Goal: Task Accomplishment & Management: Complete application form

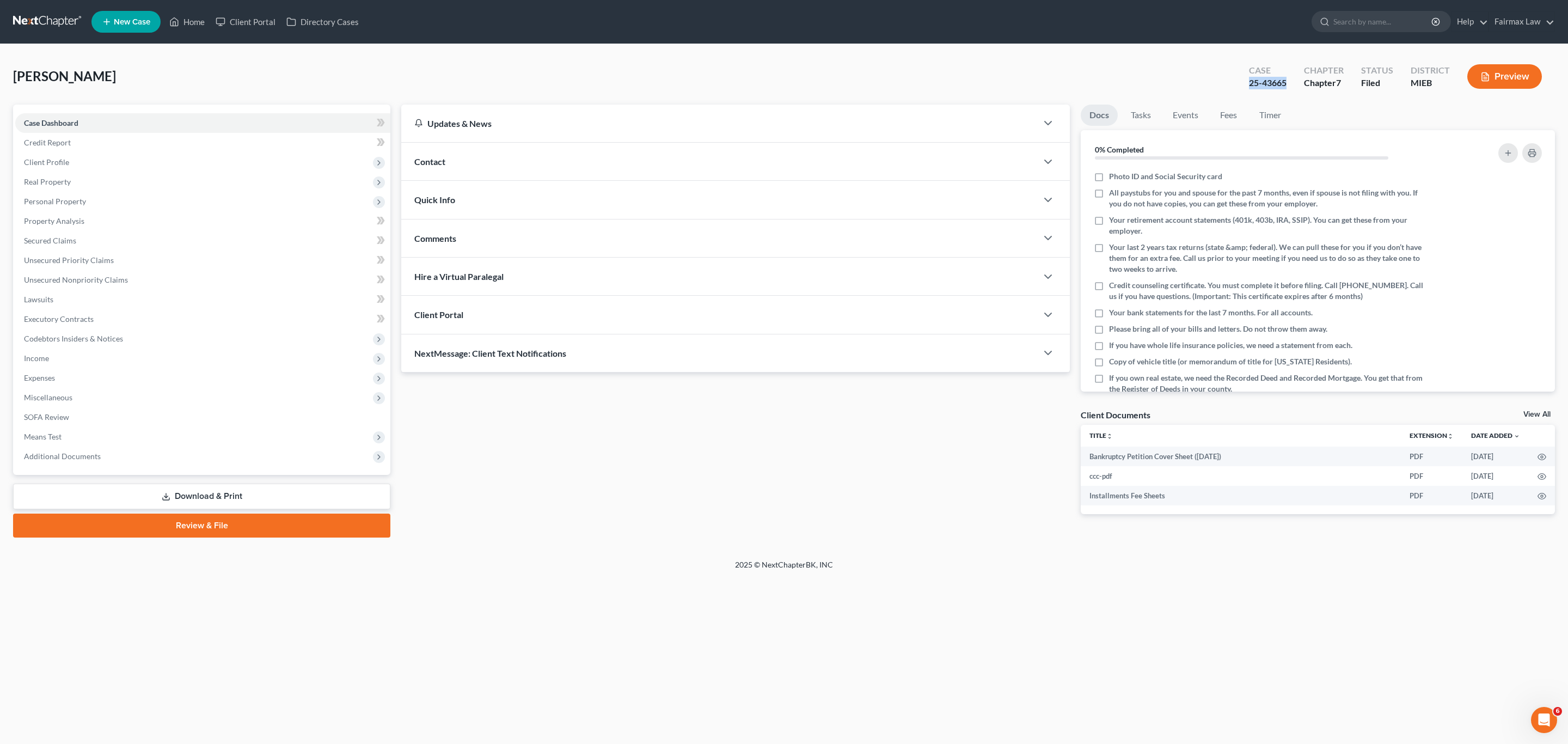
drag, startPoint x: 1290, startPoint y: 82, endPoint x: 1243, endPoint y: 82, distance: 47.0
click at [1243, 82] on div "Case 25-43665" at bounding box center [1268, 78] width 55 height 32
copy div "25-43665"
click at [889, 67] on div "Spence, Brooke Upgraded Case 25-43665 Chapter Chapter 7 Status Filed District M…" at bounding box center [784, 80] width 1542 height 47
click at [63, 158] on span "Client Profile" at bounding box center [46, 162] width 45 height 9
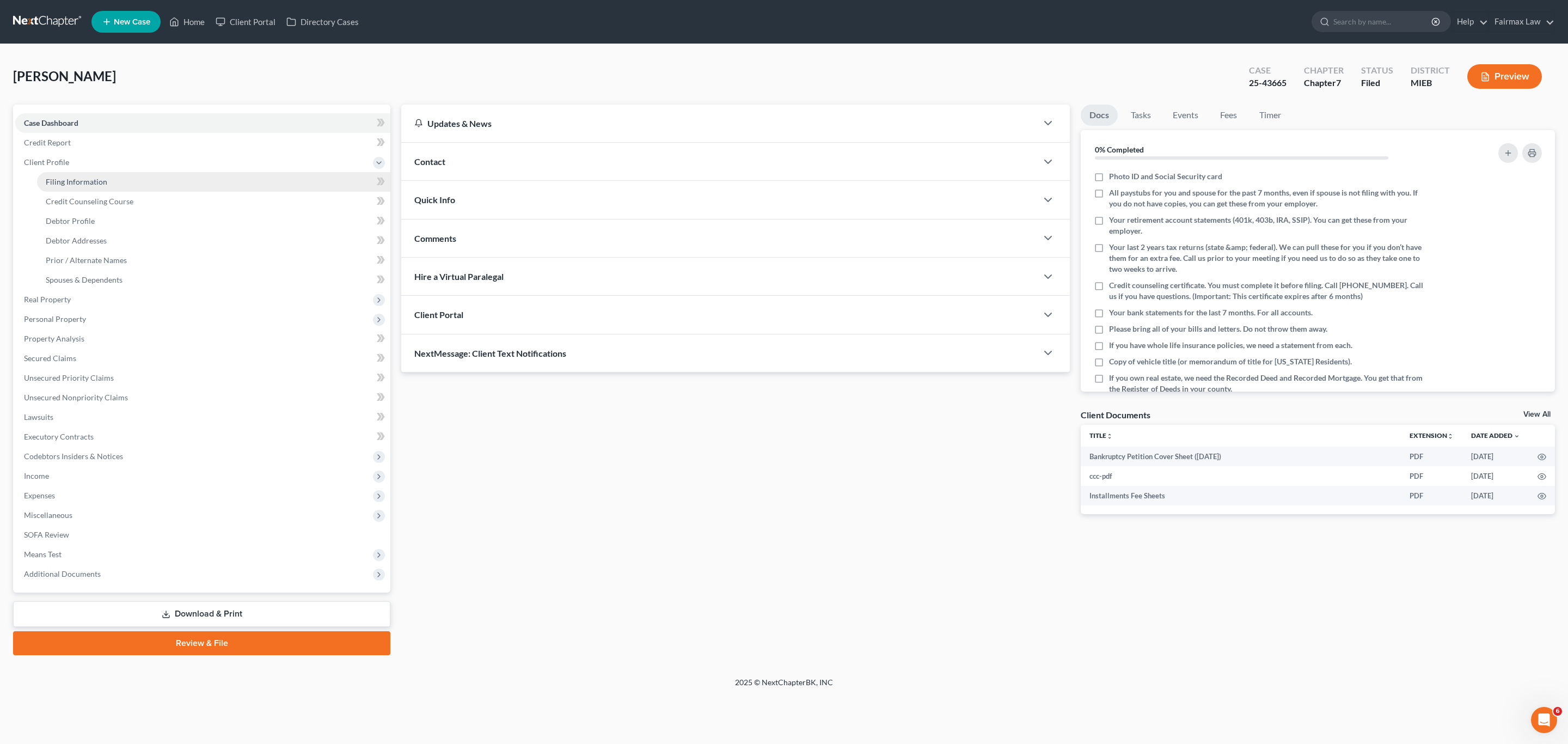
click at [85, 177] on span "Filing Information" at bounding box center [76, 181] width 62 height 9
select select "1"
select select "0"
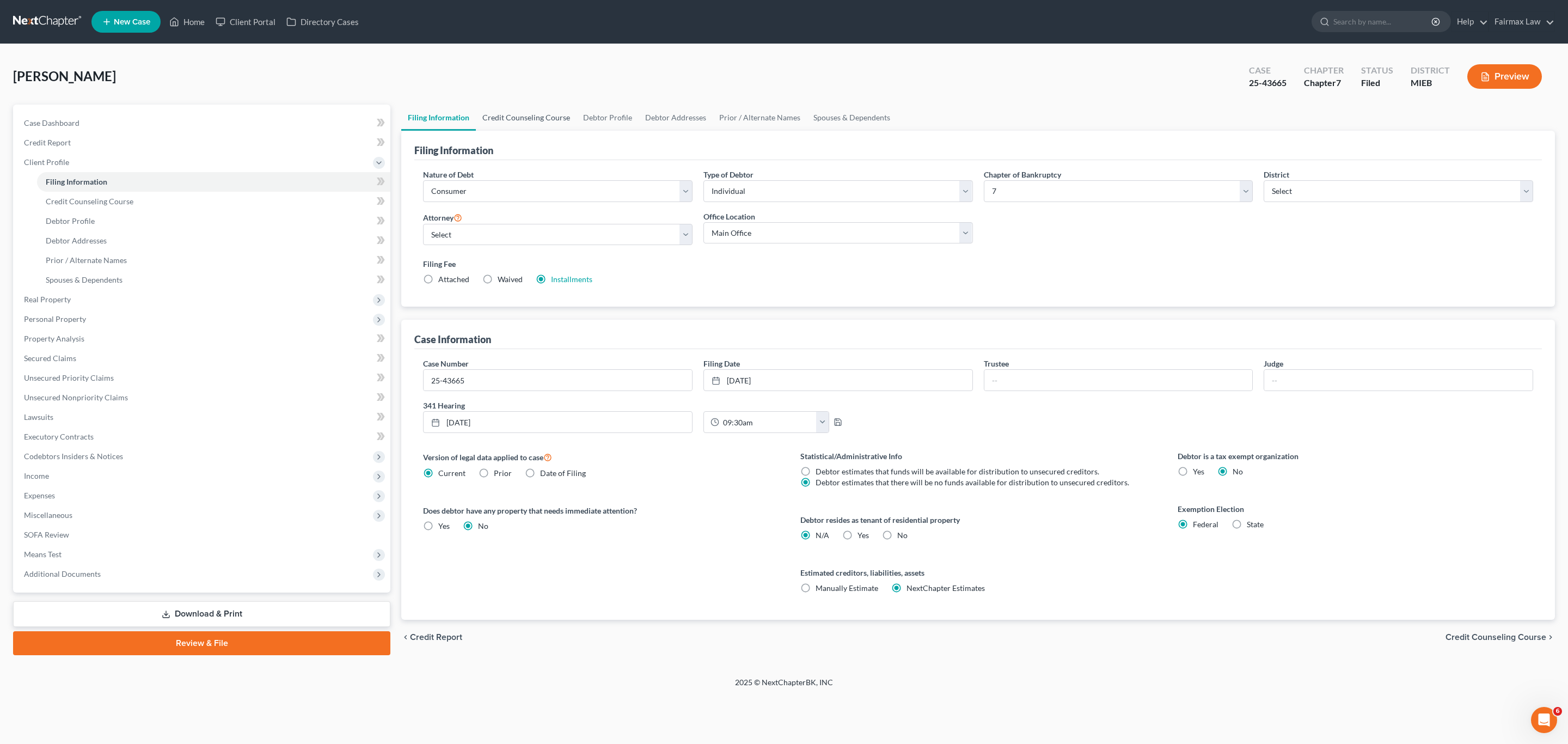
click at [518, 110] on link "Credit Counseling Course" at bounding box center [526, 118] width 101 height 26
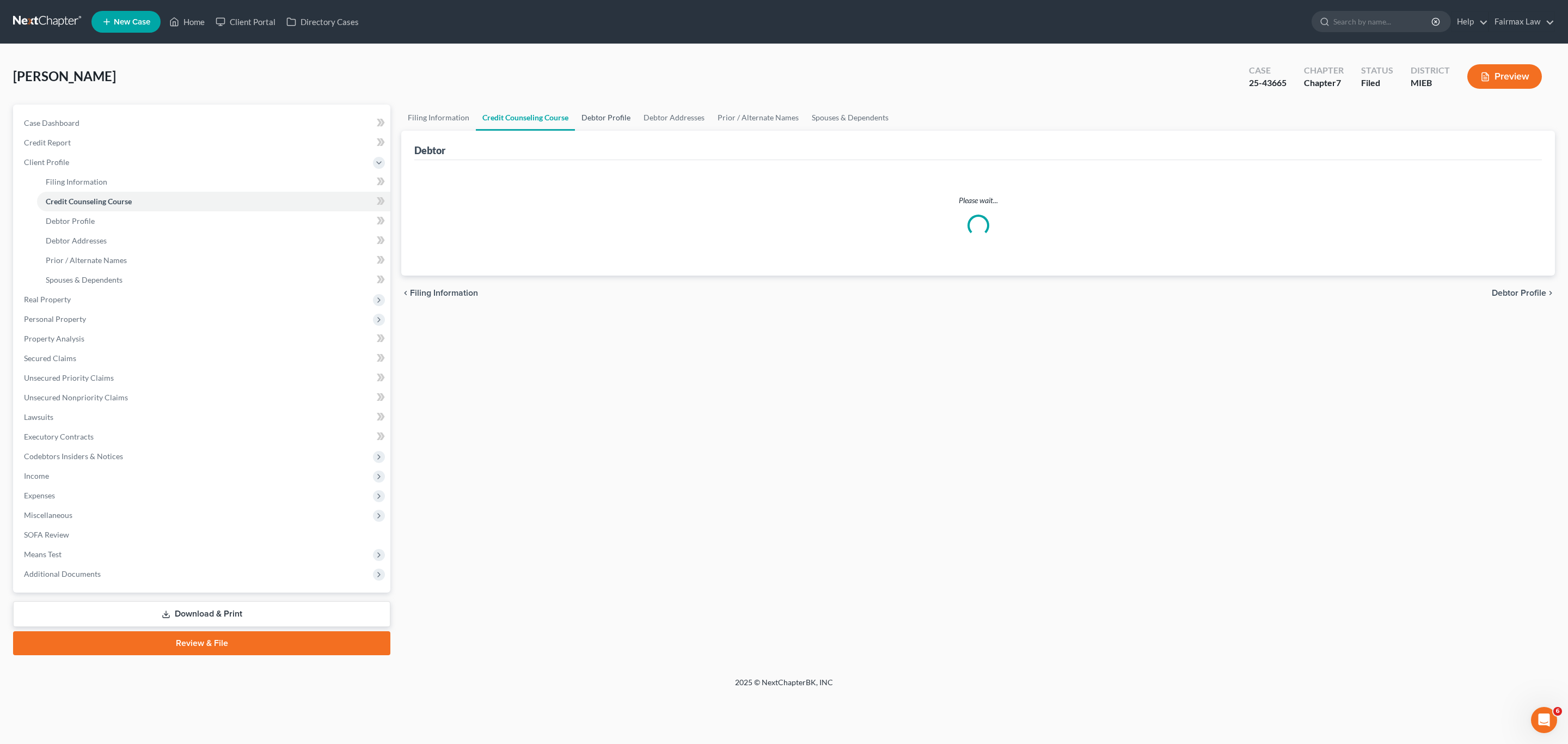
click at [591, 116] on link "Debtor Profile" at bounding box center [606, 118] width 62 height 26
select select "0"
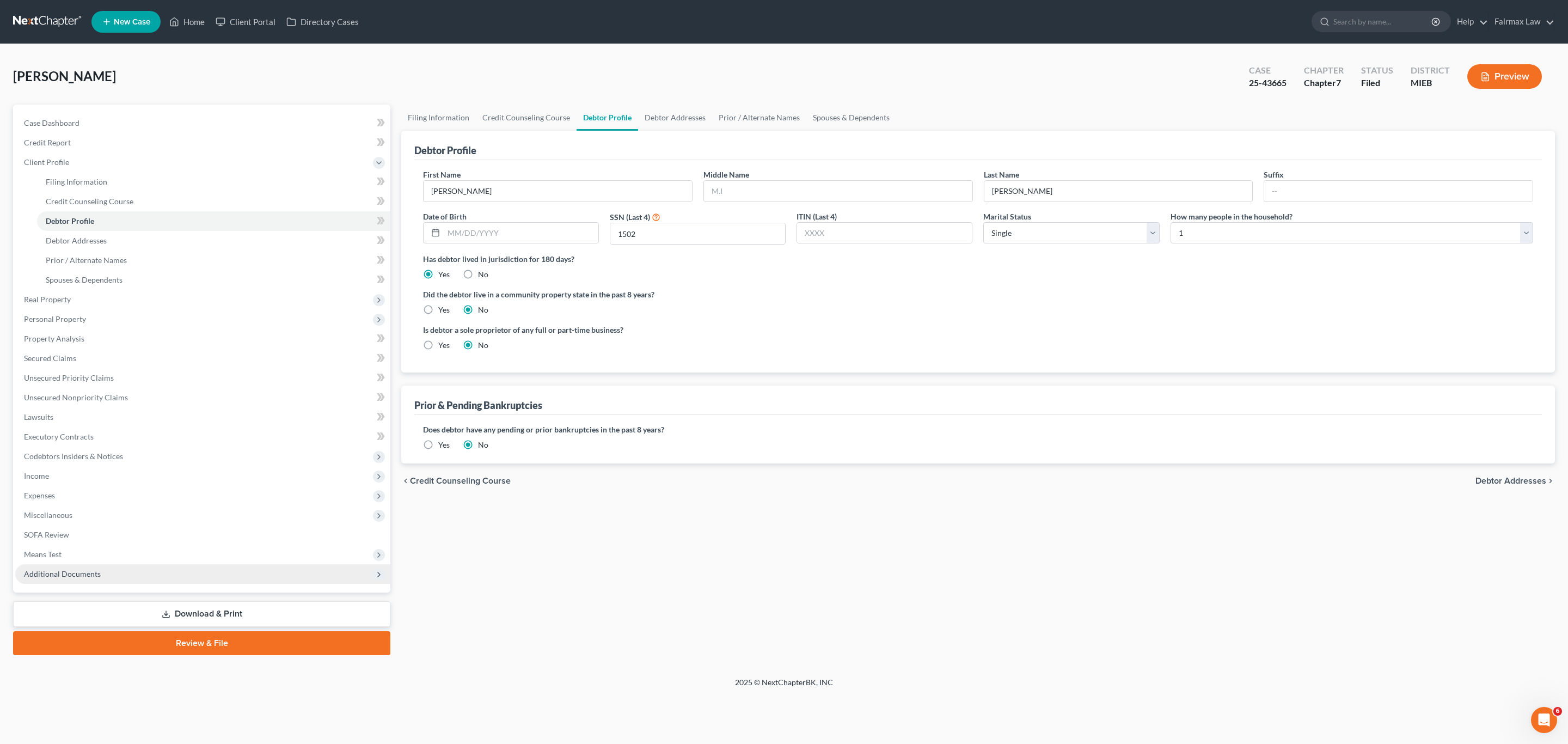
click at [85, 577] on span "Additional Documents" at bounding box center [203, 573] width 375 height 19
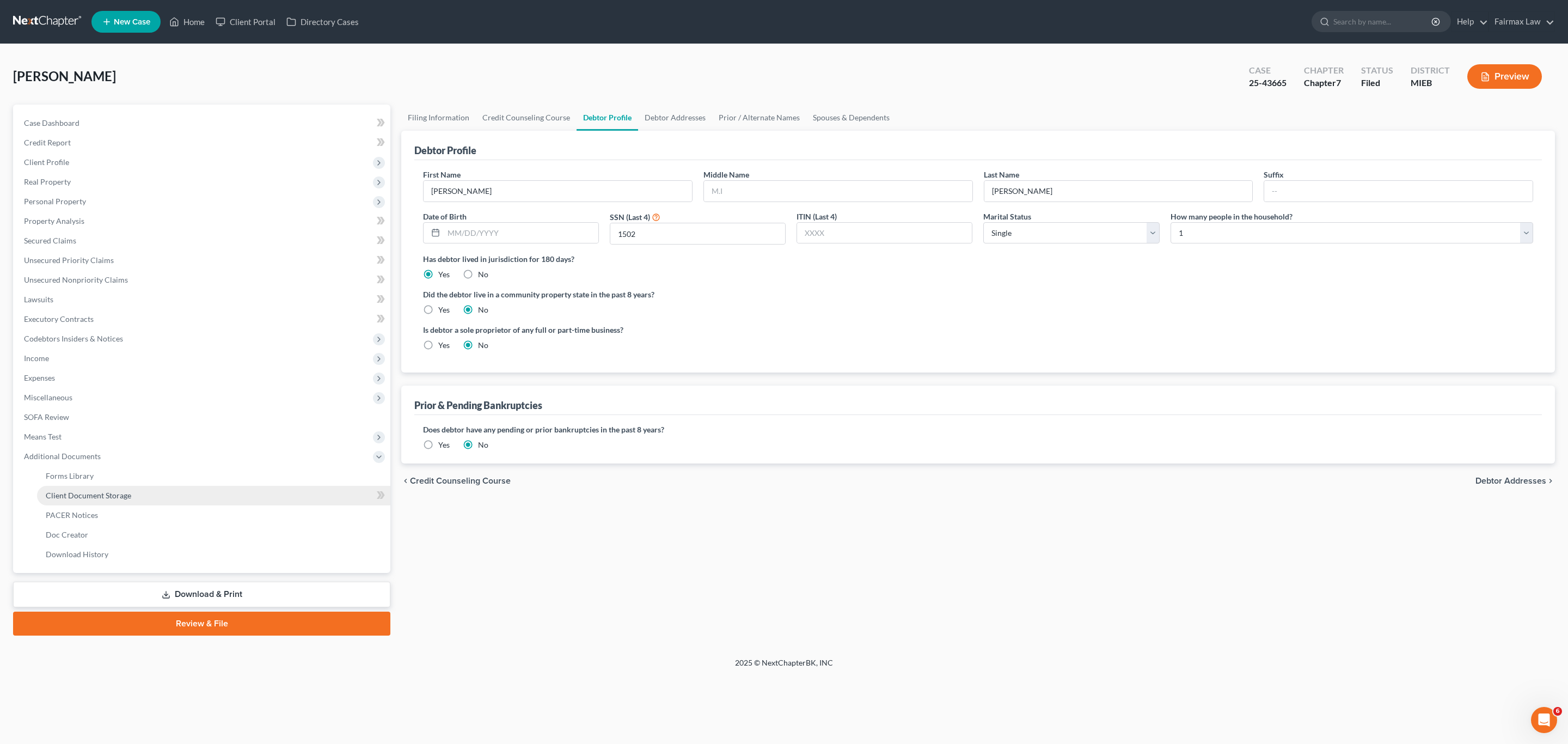
click at [93, 497] on span "Client Document Storage" at bounding box center [88, 495] width 85 height 9
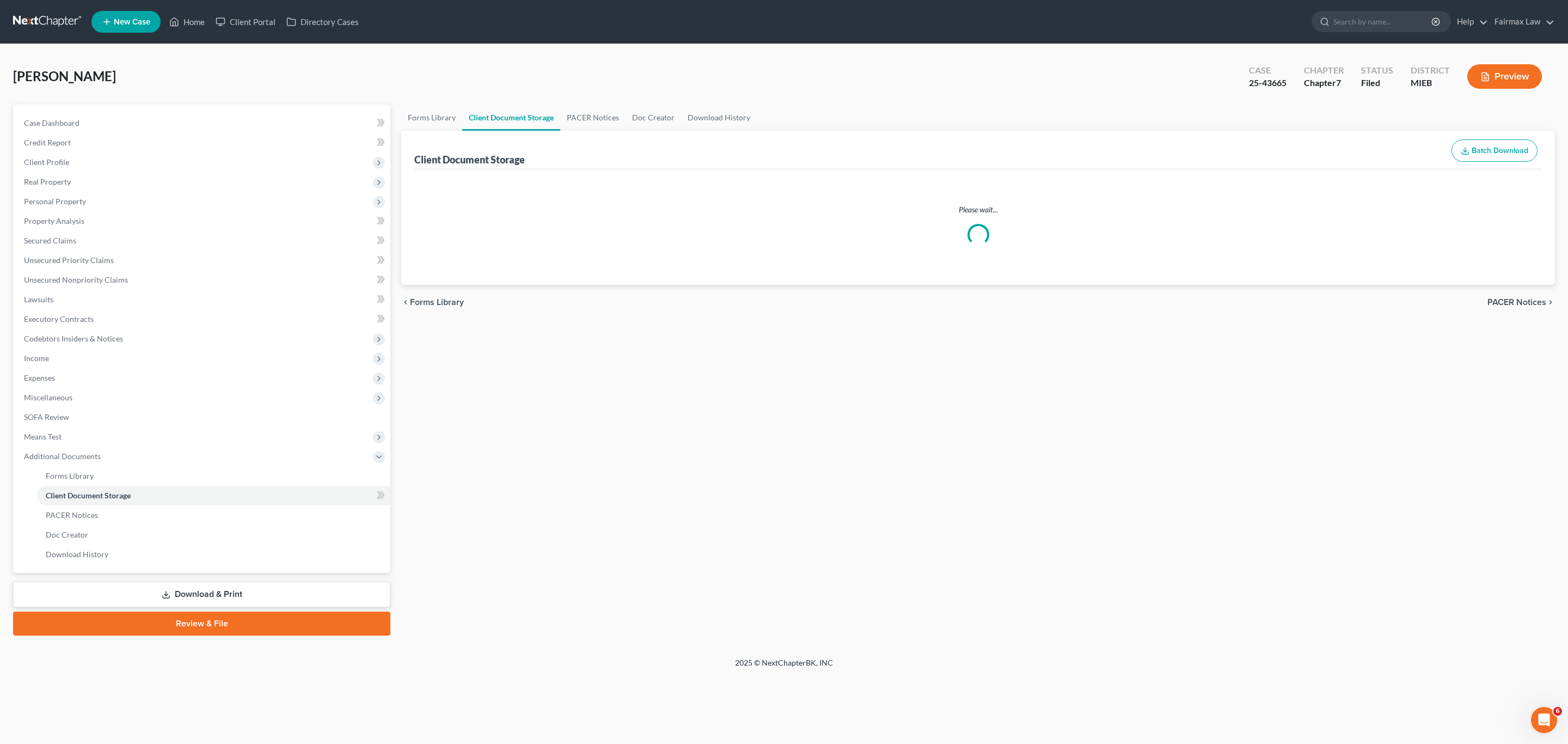
select select "32"
select select "7"
select select "6"
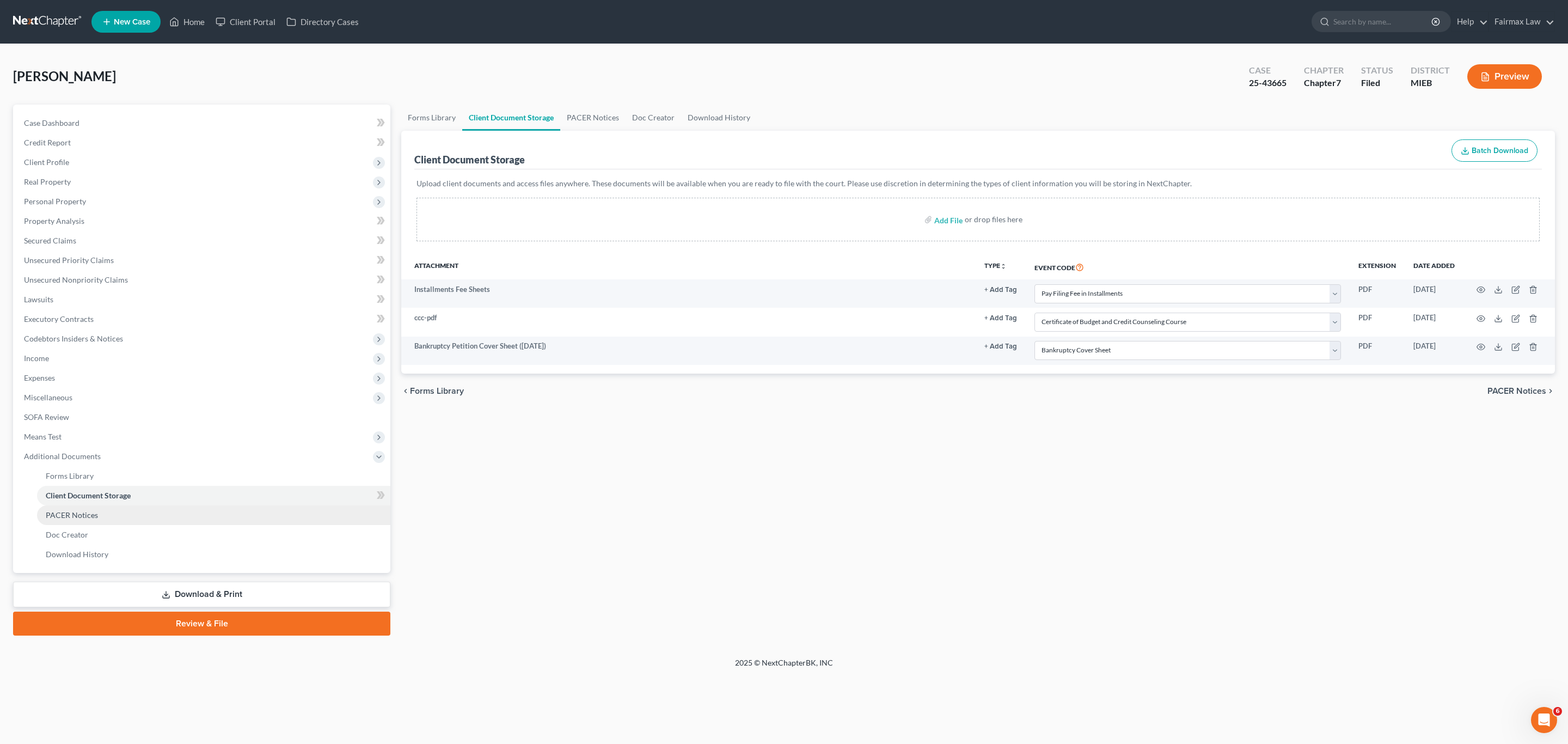
click at [108, 509] on link "PACER Notices" at bounding box center [214, 515] width 353 height 19
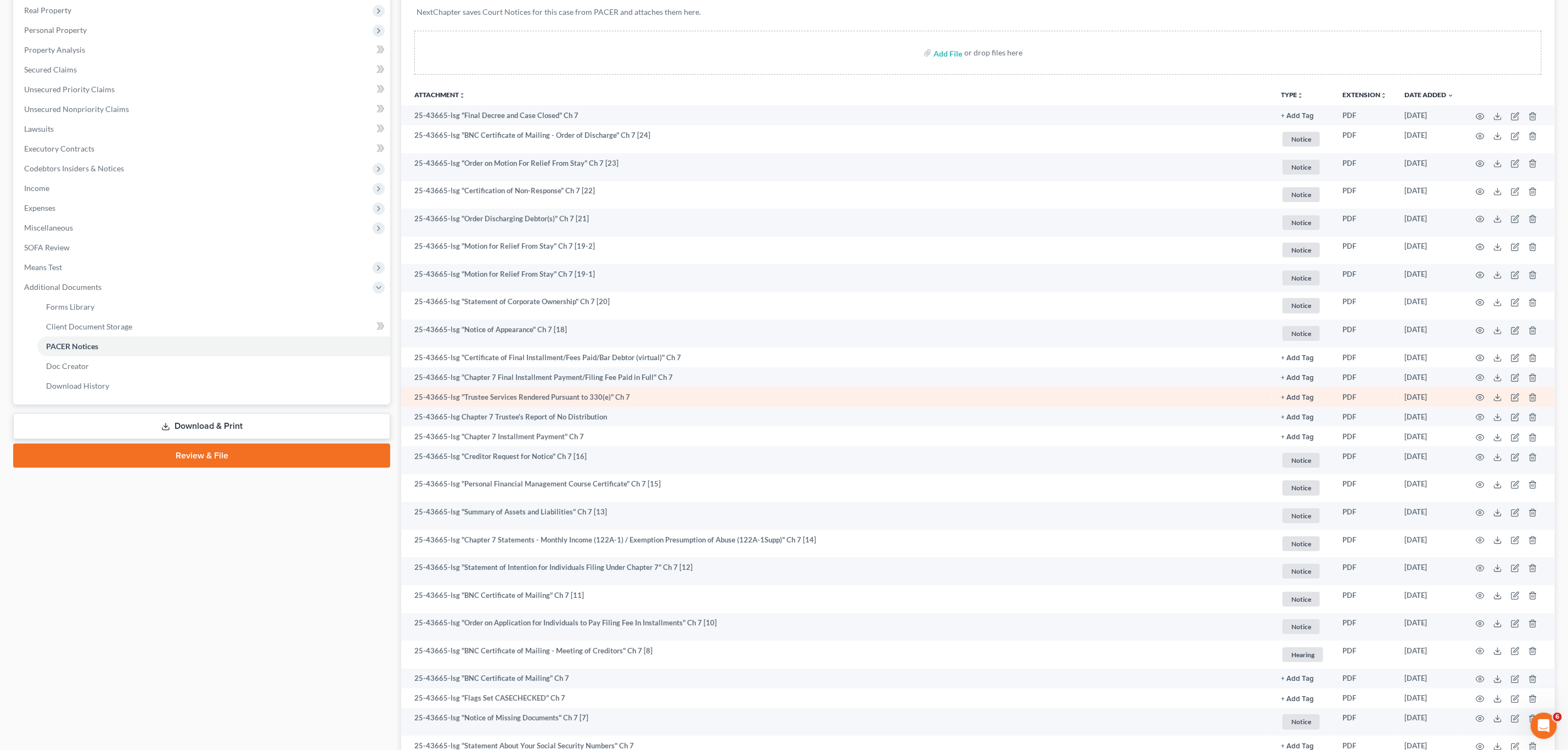
scroll to position [83, 0]
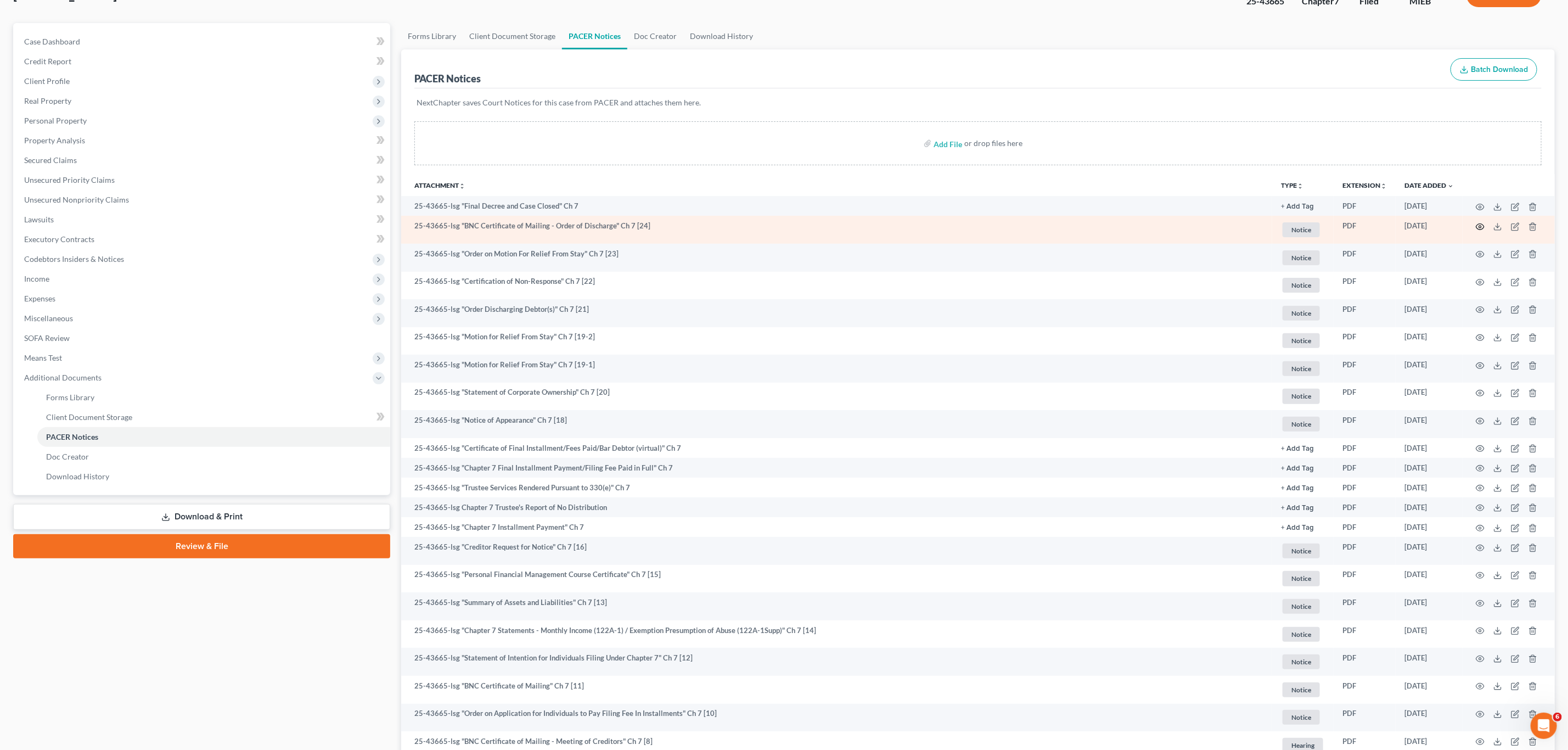
click at [1480, 226] on circle "button" at bounding box center [1480, 226] width 2 height 2
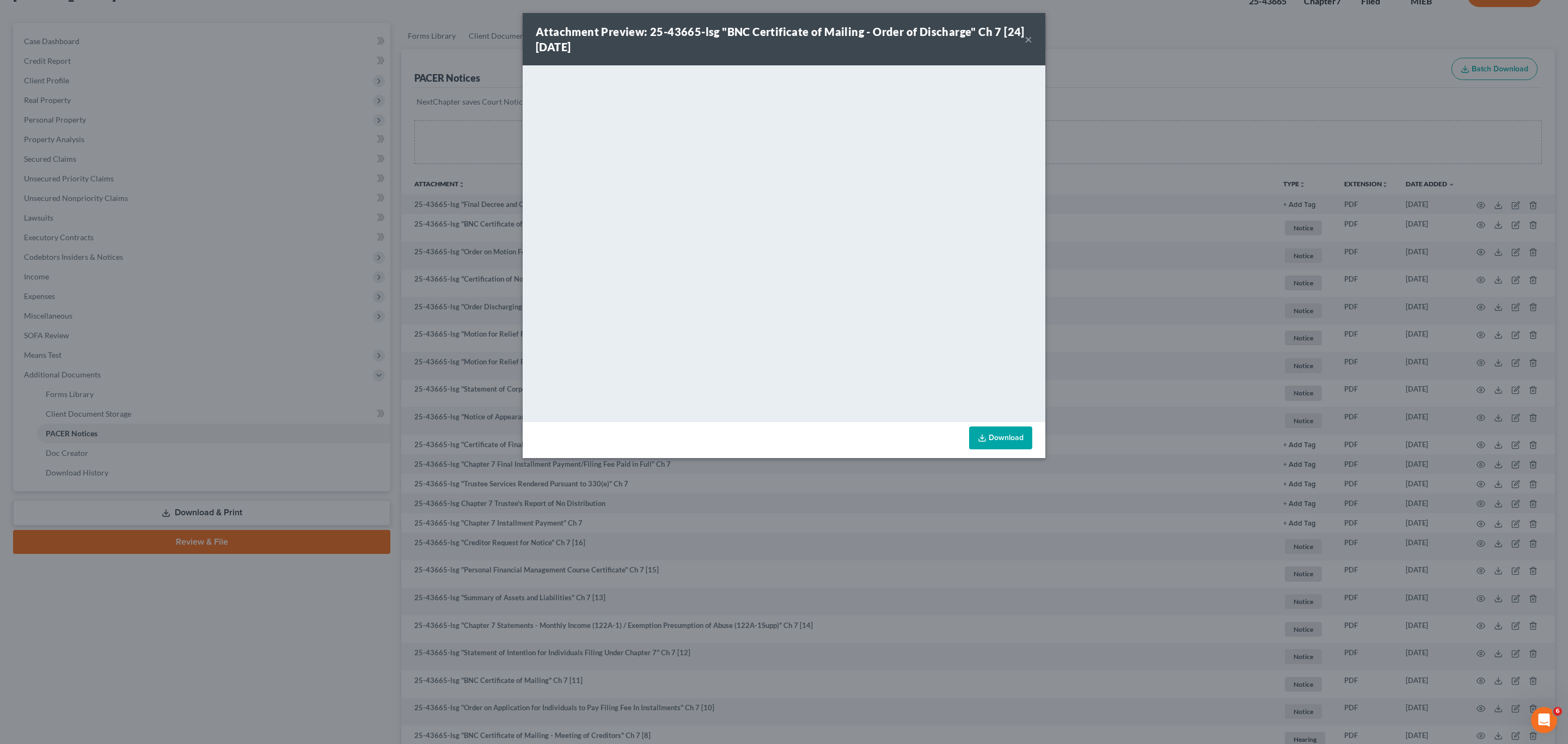
click at [1026, 41] on button "×" at bounding box center [1028, 39] width 7 height 13
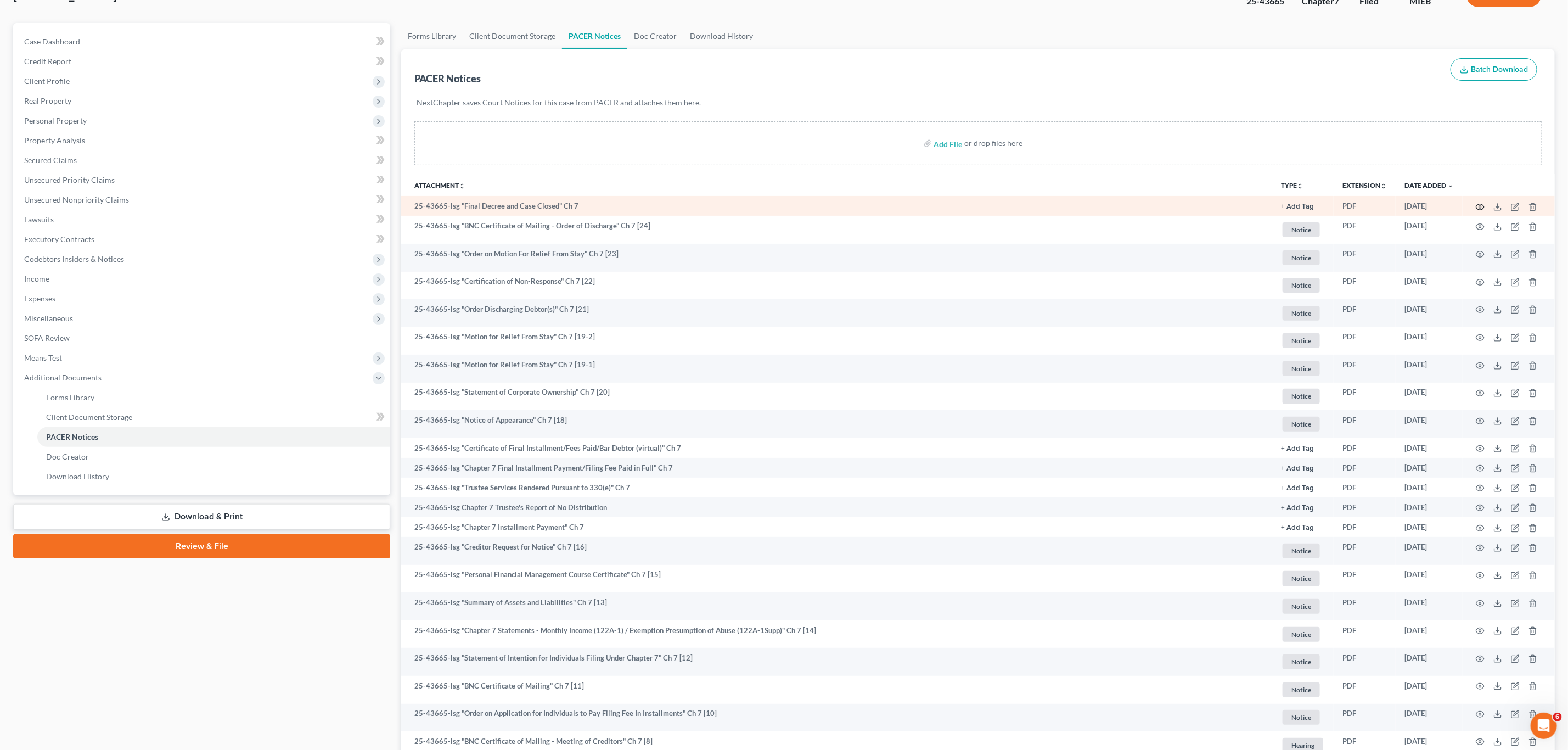
click at [1475, 206] on icon "button" at bounding box center [1480, 206] width 9 height 9
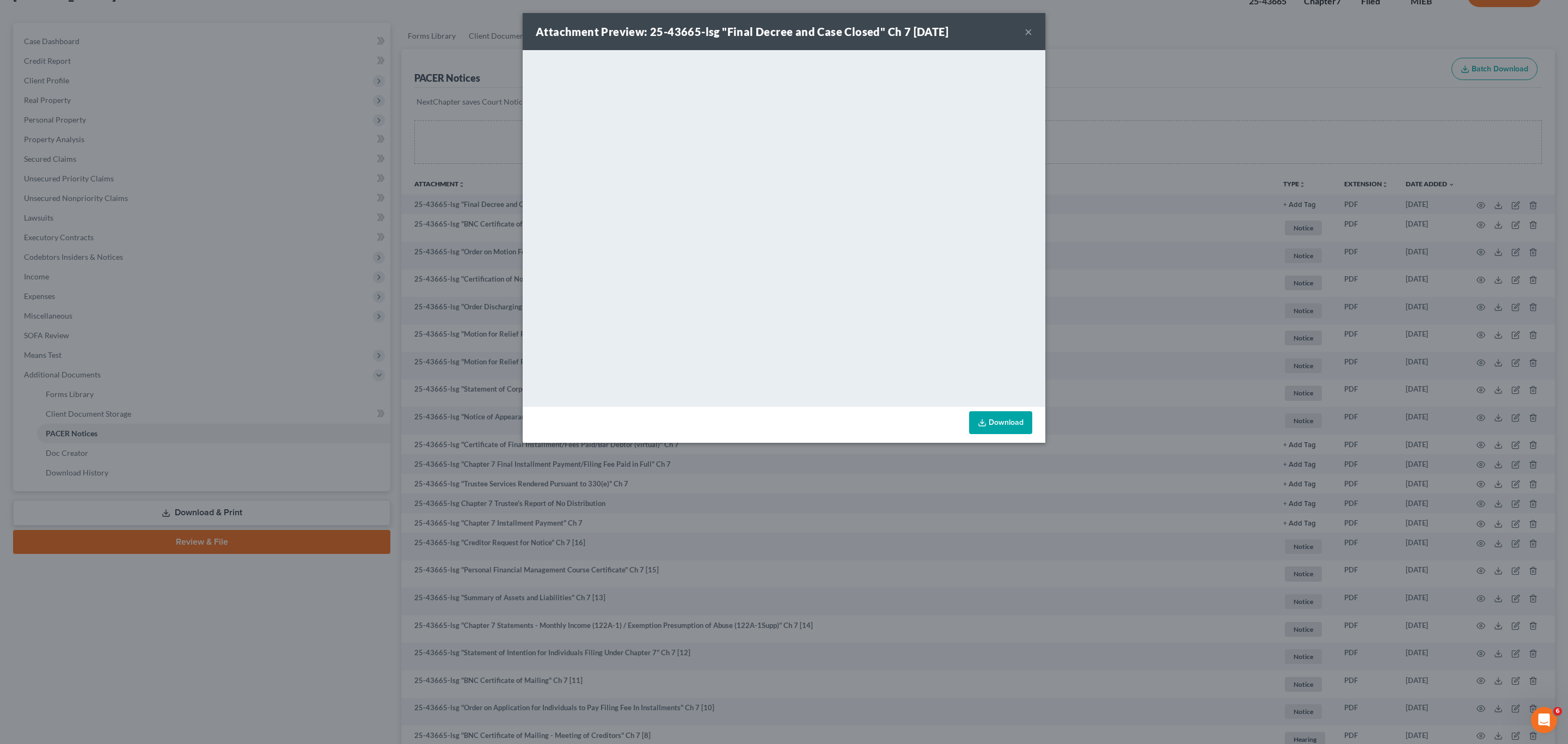
click at [1028, 31] on button "×" at bounding box center [1028, 32] width 7 height 13
